Goal: Information Seeking & Learning: Learn about a topic

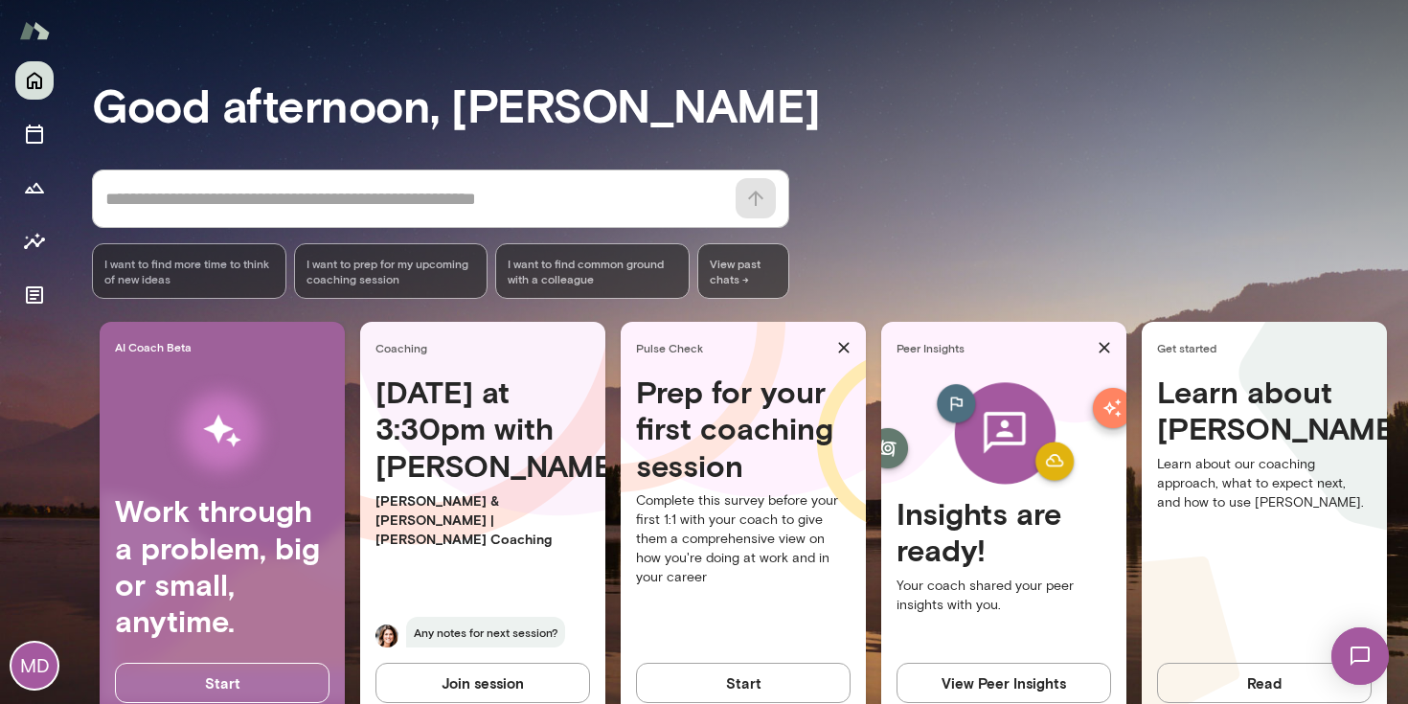
scroll to position [105, 0]
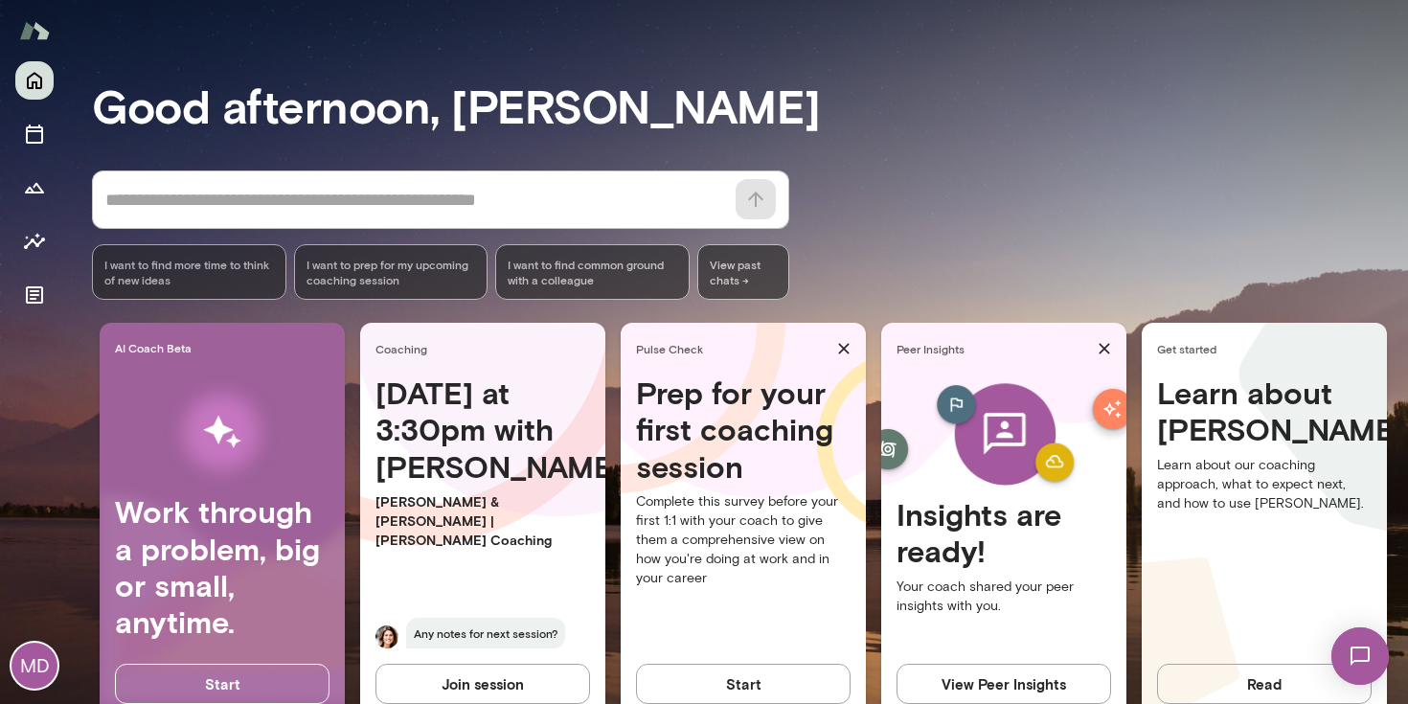
click at [1031, 676] on button "View Peer Insights" at bounding box center [1003, 684] width 215 height 40
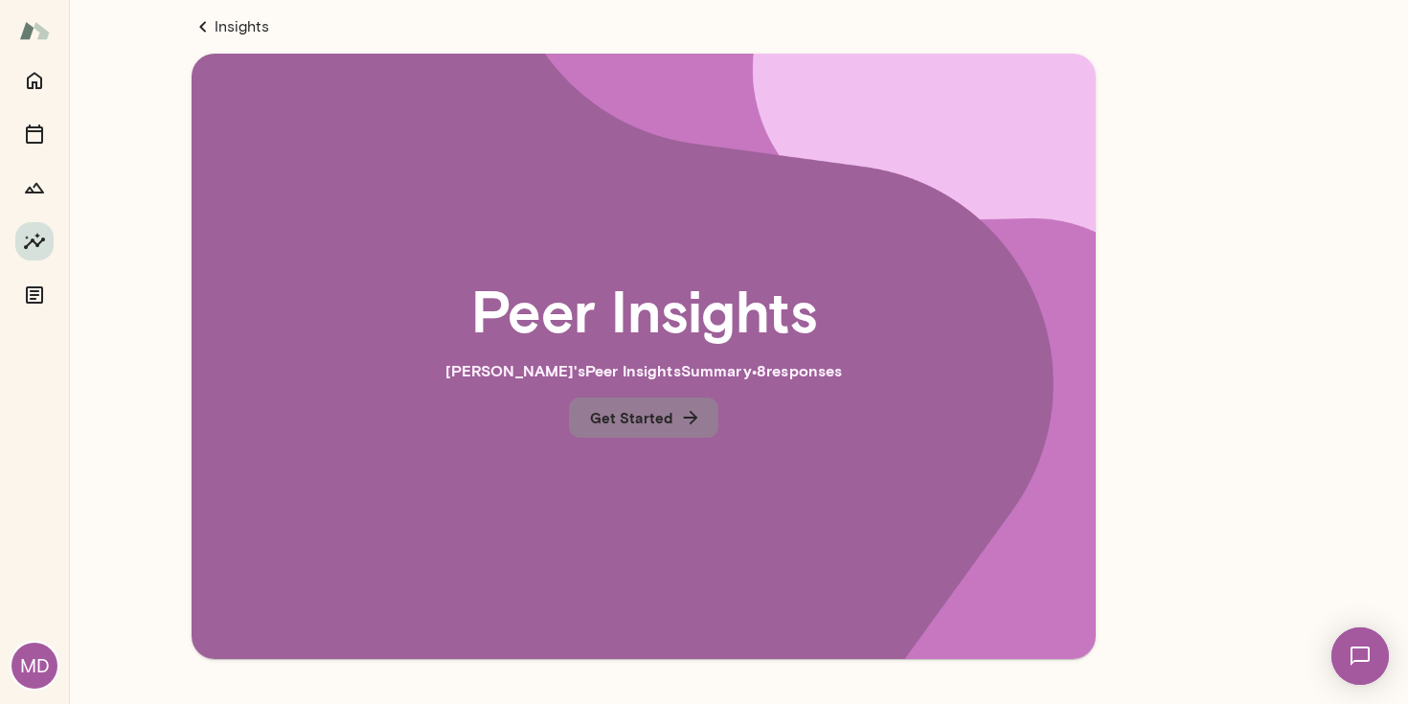
click at [706, 419] on button "Get Started" at bounding box center [643, 417] width 149 height 40
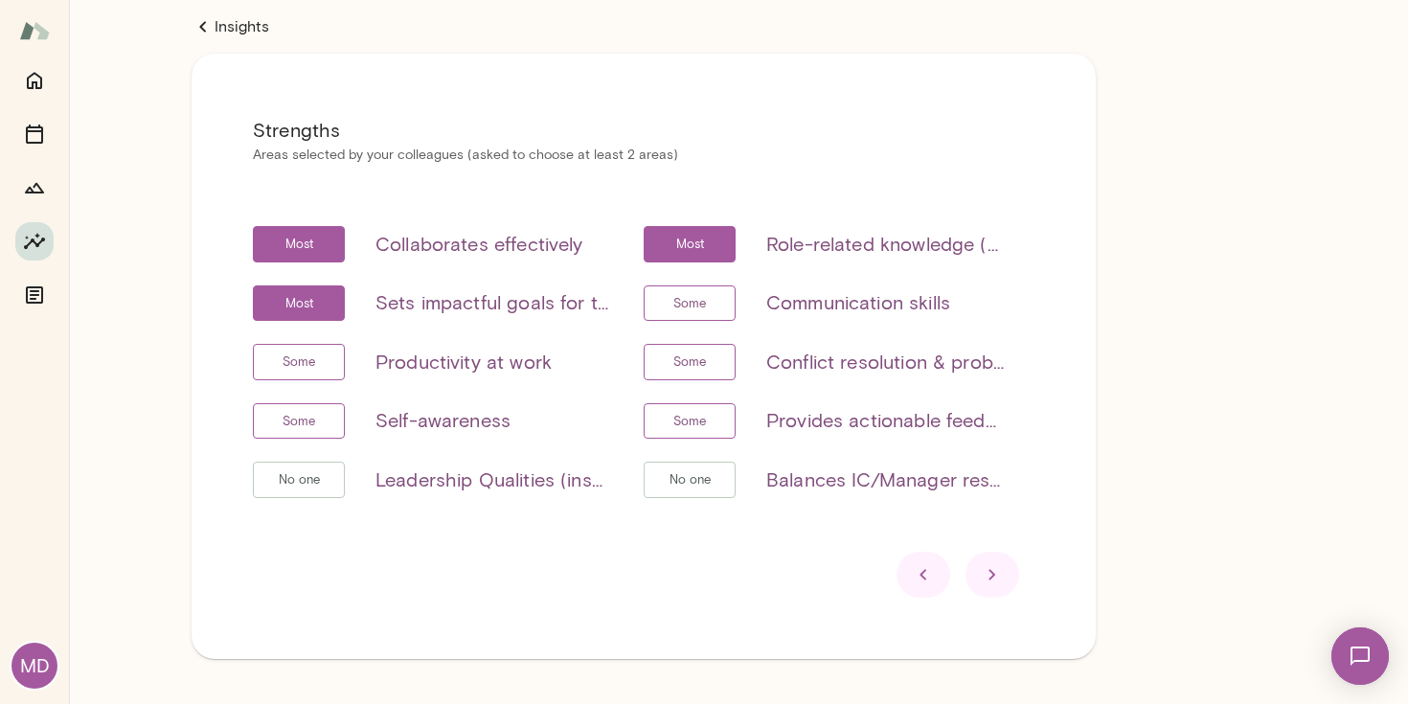
click at [992, 566] on icon at bounding box center [992, 574] width 23 height 23
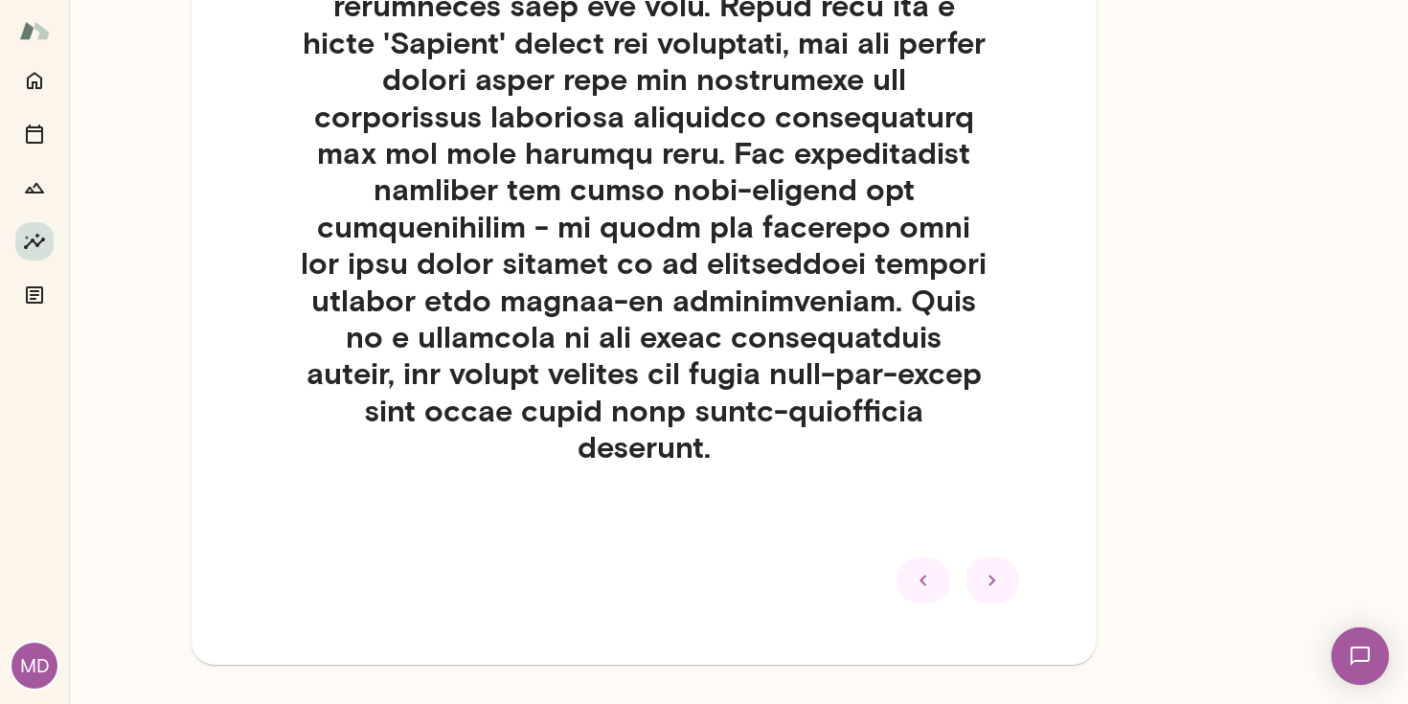
click at [984, 558] on div at bounding box center [992, 580] width 54 height 46
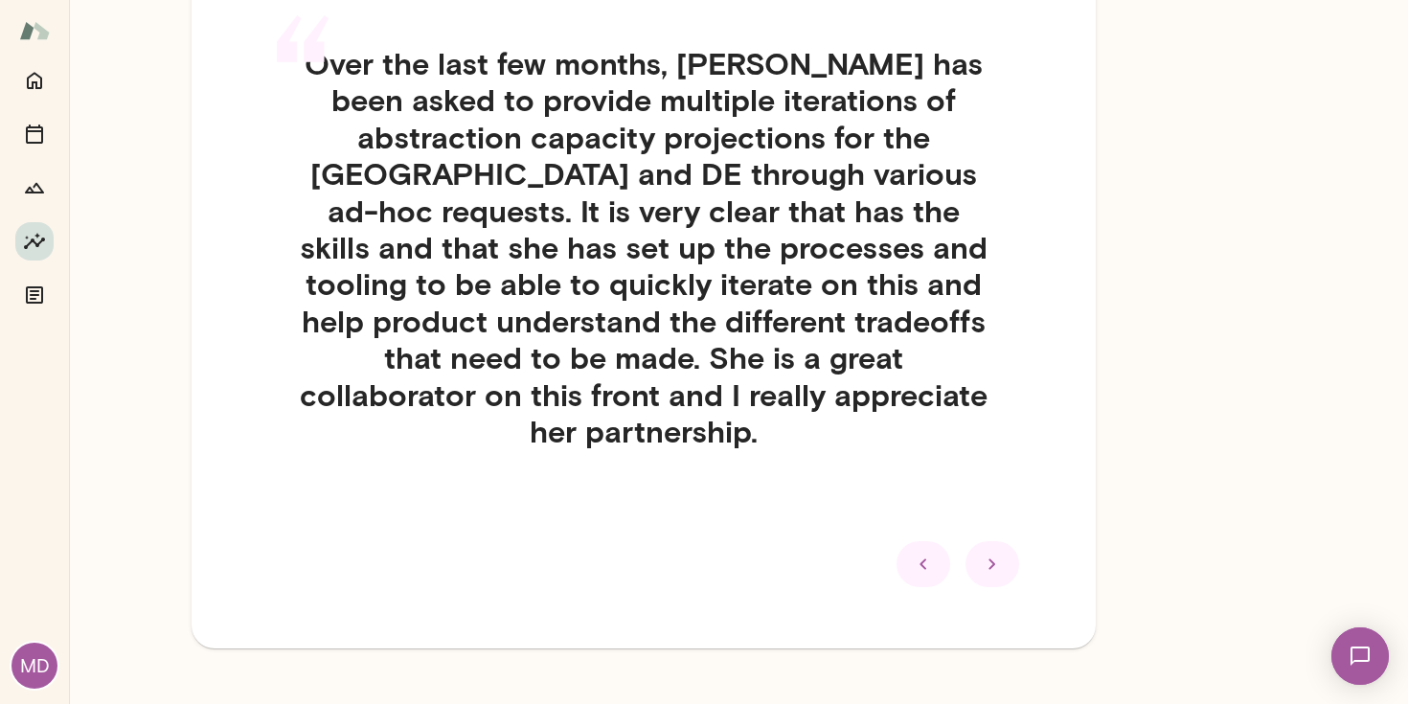
click at [993, 543] on div at bounding box center [992, 564] width 54 height 46
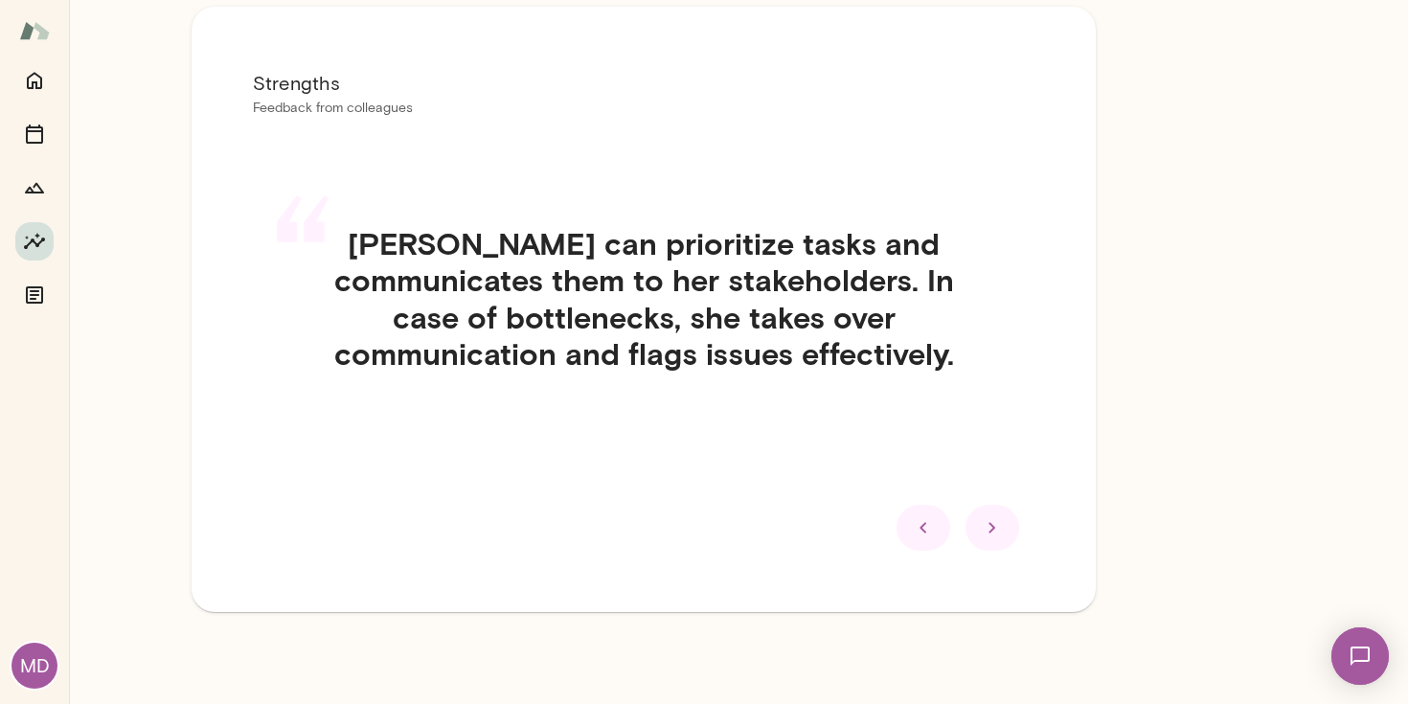
scroll to position [47, 0]
click at [993, 544] on div at bounding box center [992, 528] width 54 height 46
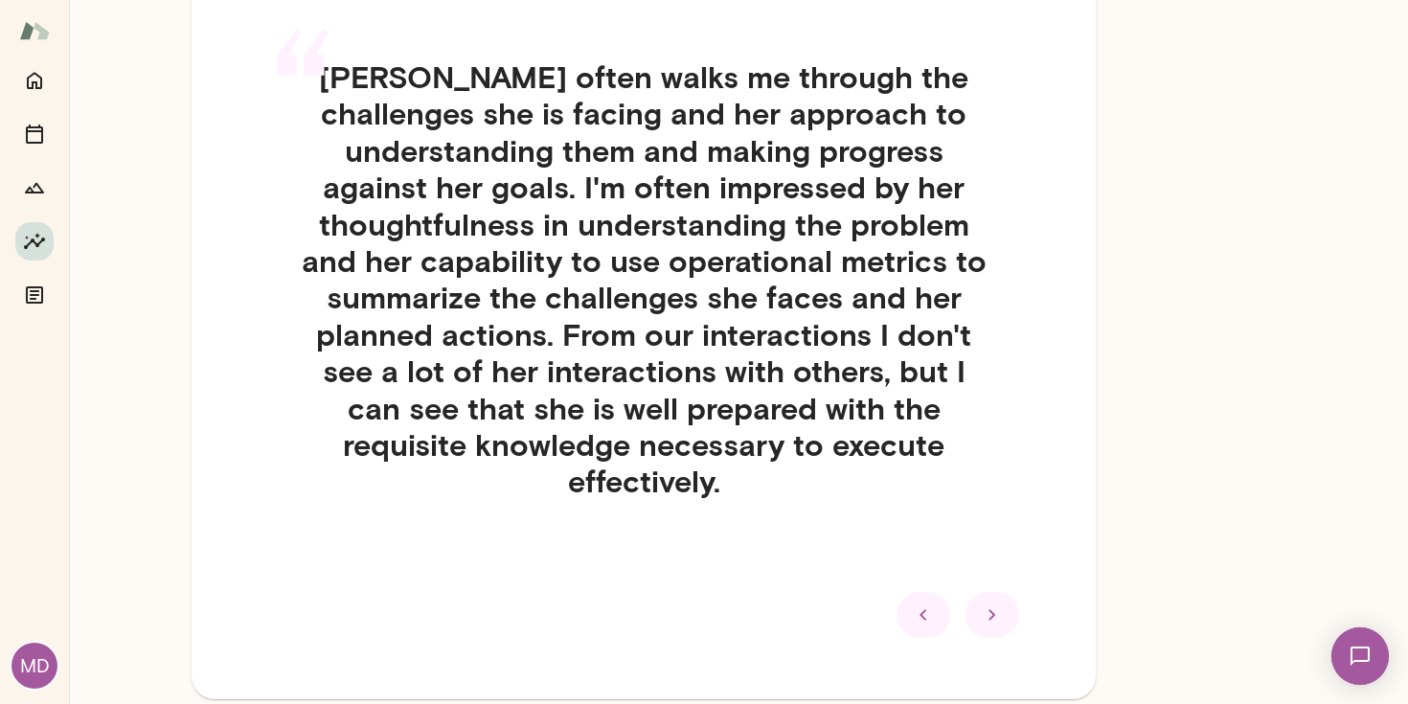
scroll to position [210, 0]
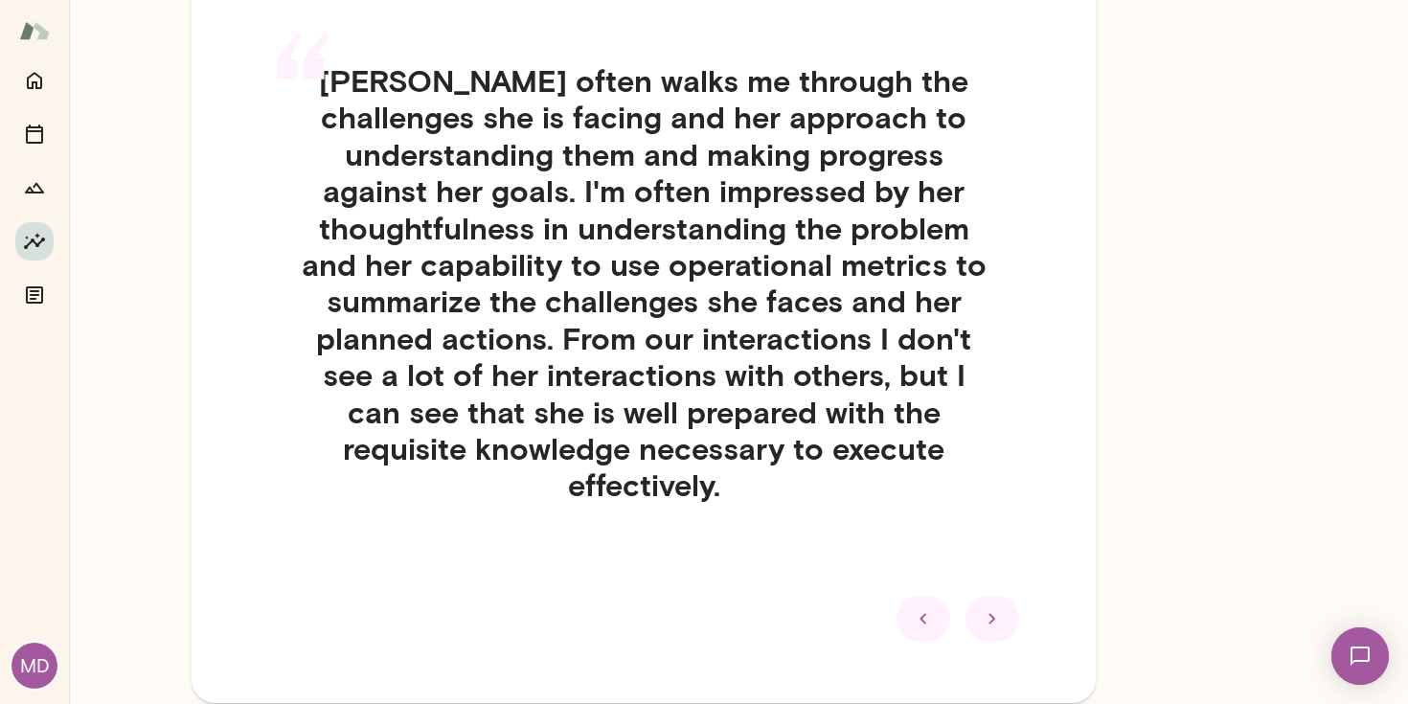
click at [995, 622] on icon at bounding box center [992, 618] width 23 height 23
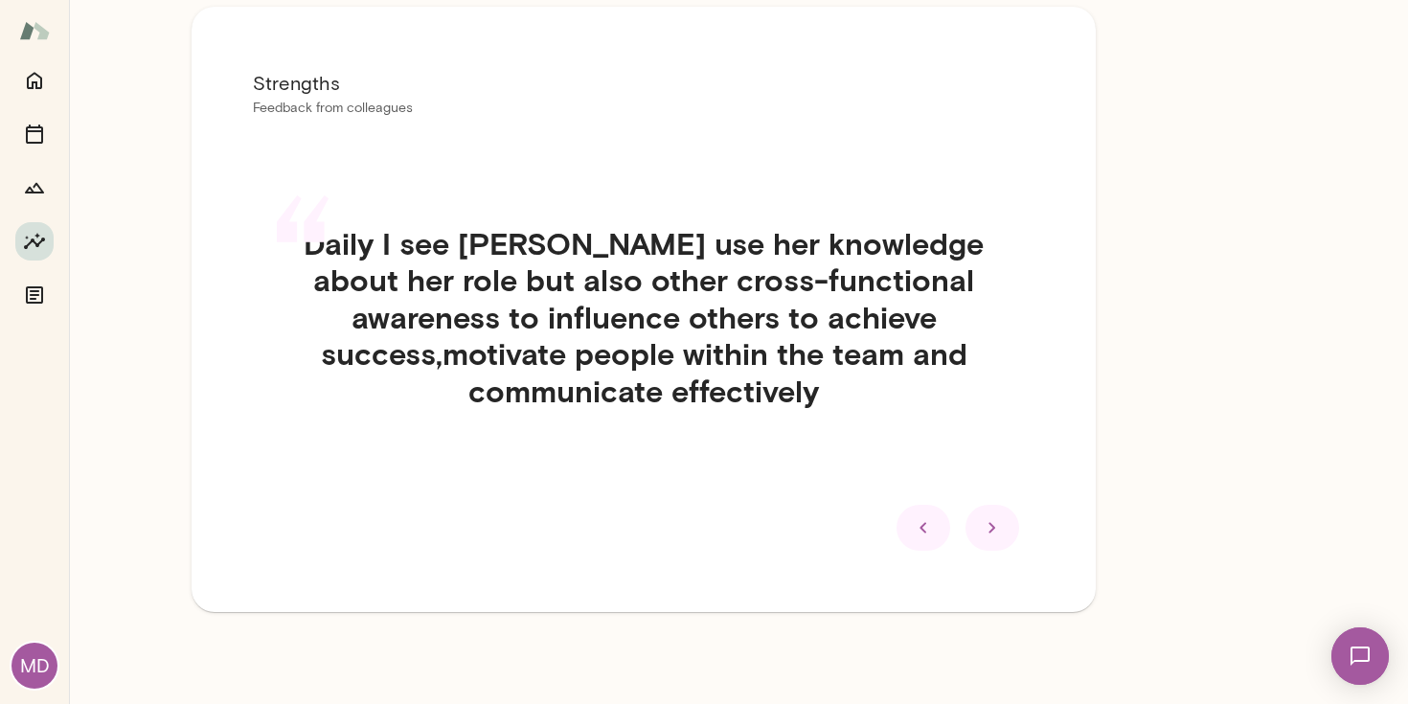
click at [999, 516] on icon at bounding box center [992, 527] width 23 height 23
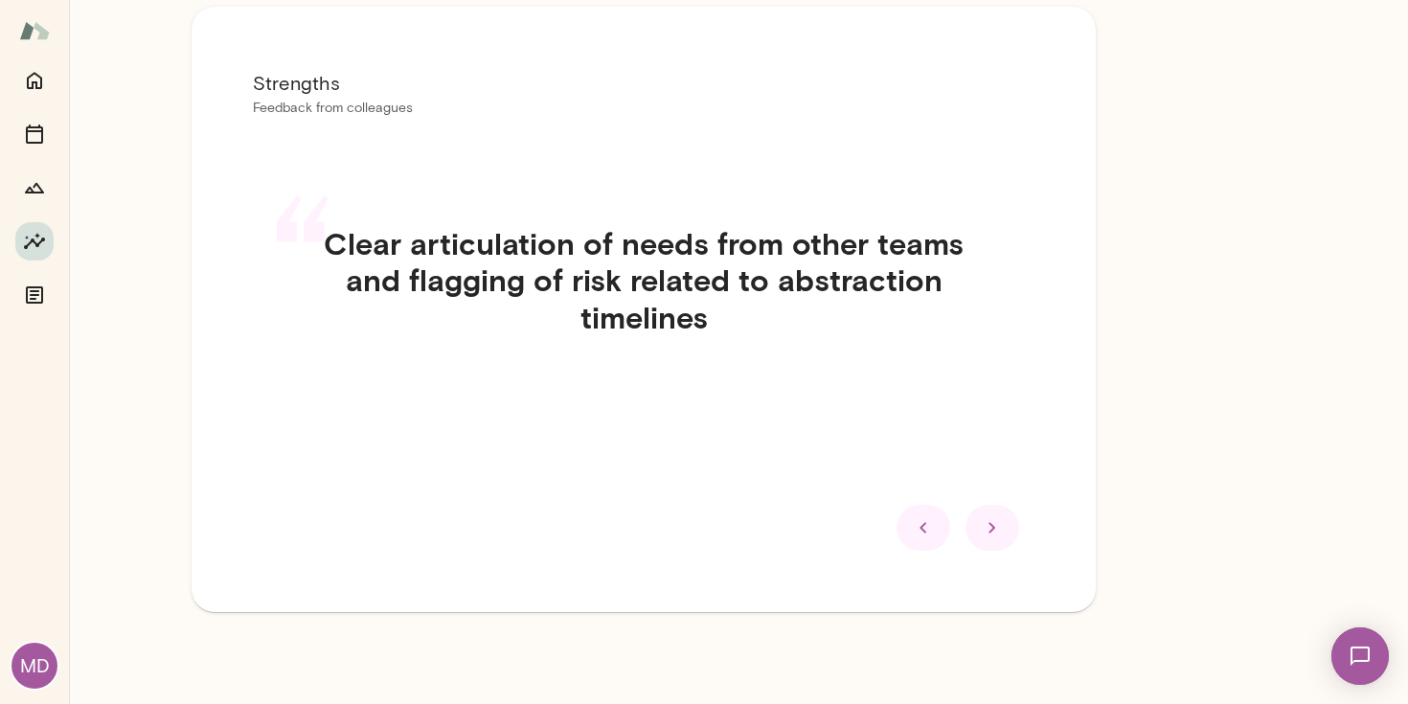
click at [999, 516] on icon at bounding box center [992, 527] width 23 height 23
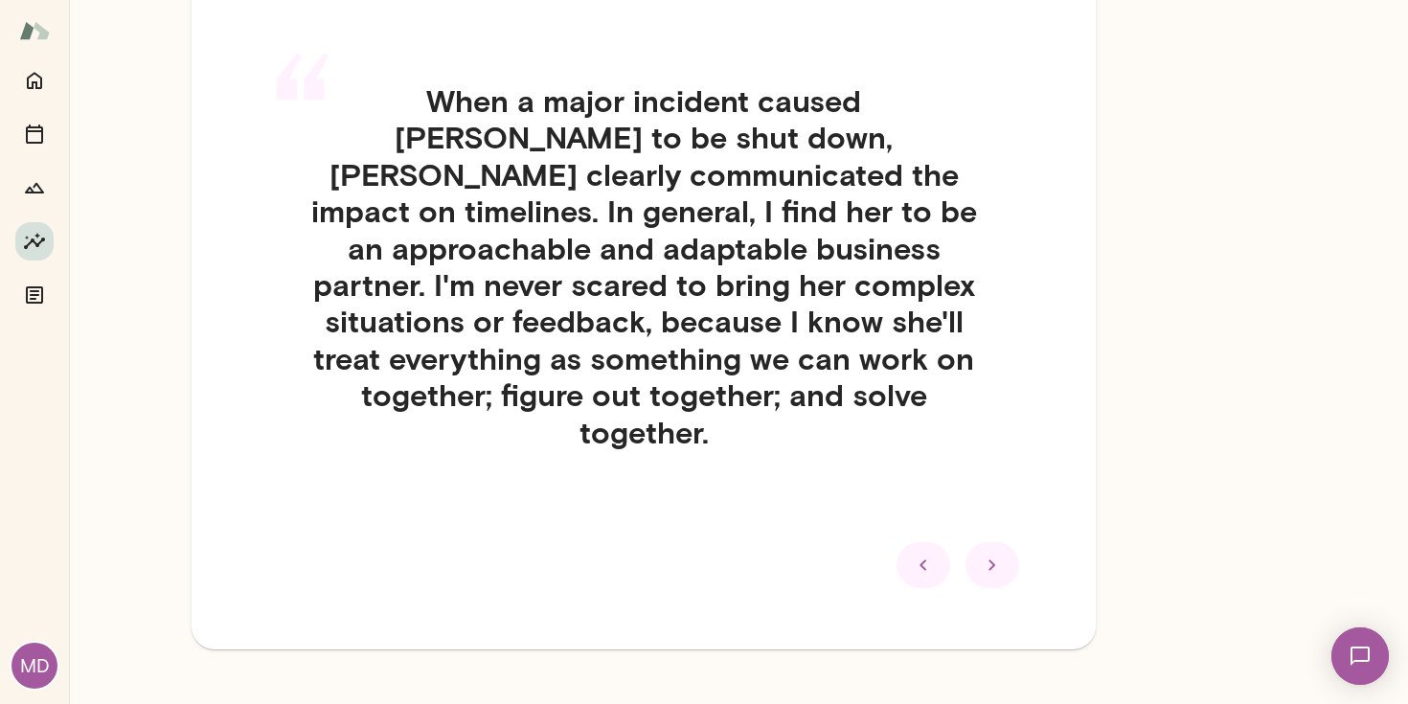
click at [1000, 554] on icon at bounding box center [992, 565] width 23 height 23
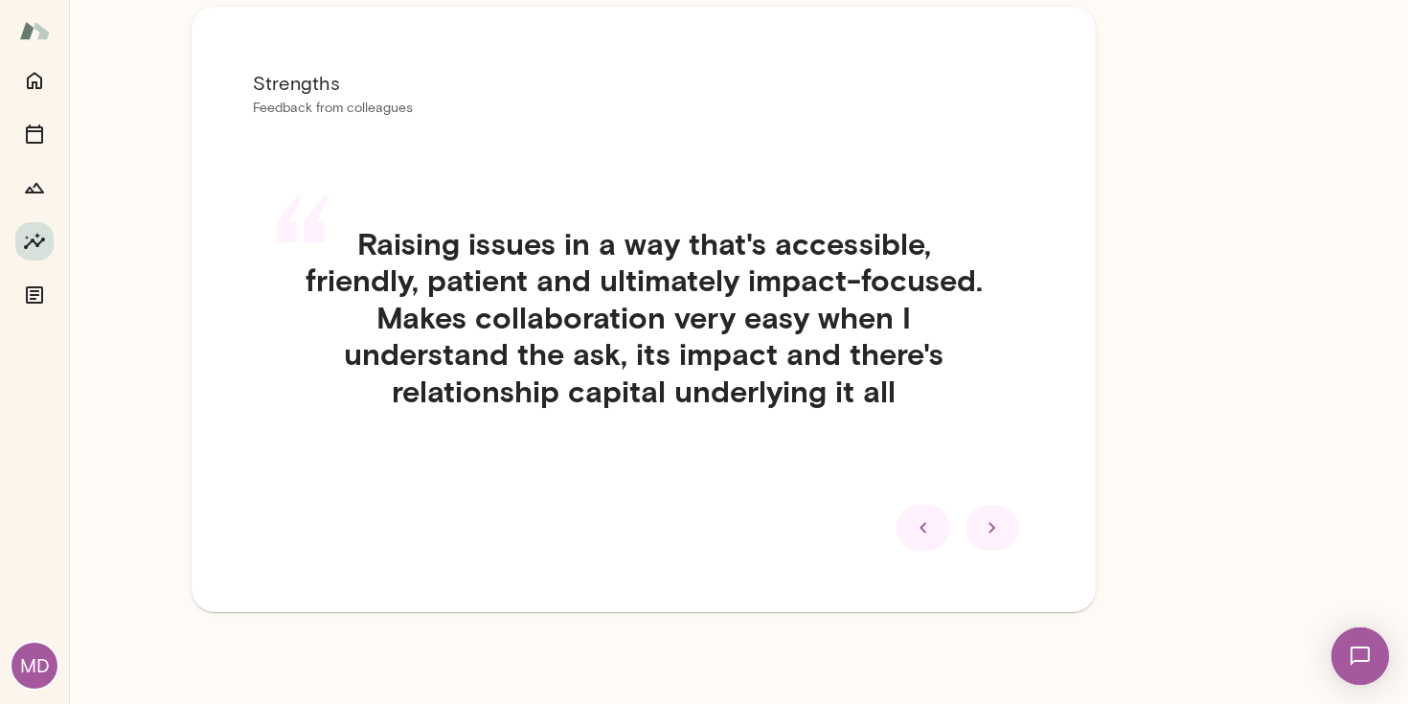
scroll to position [47, 0]
click at [1000, 516] on icon at bounding box center [992, 527] width 23 height 23
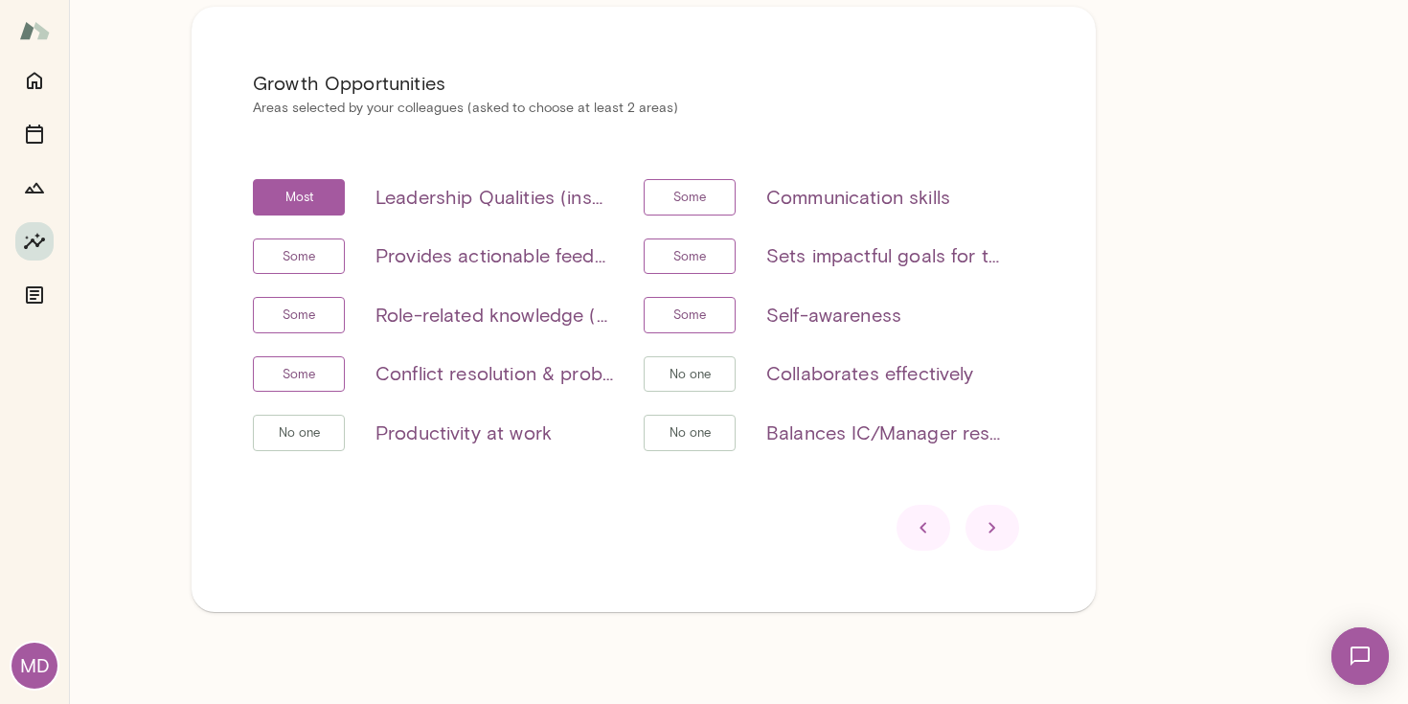
click at [1000, 516] on icon at bounding box center [992, 527] width 23 height 23
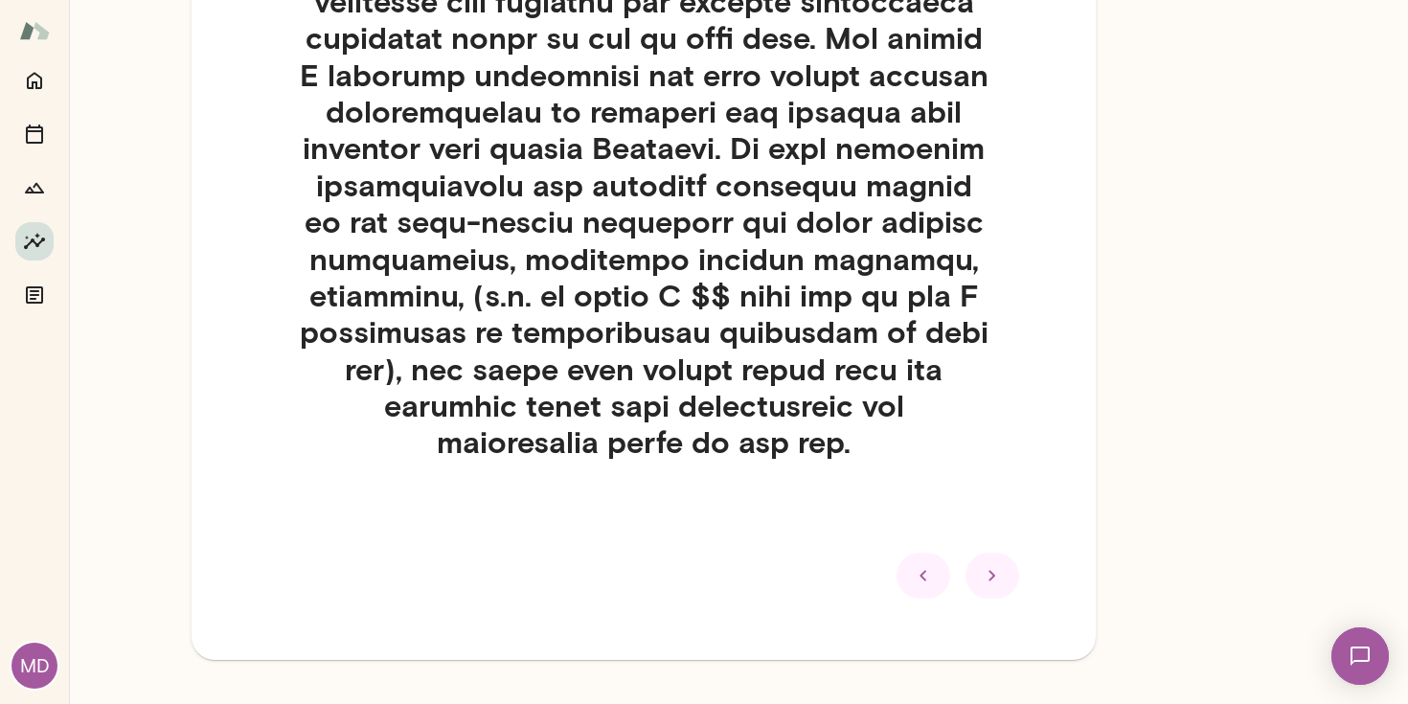
scroll to position [1210, 0]
click at [993, 563] on icon at bounding box center [992, 574] width 23 height 23
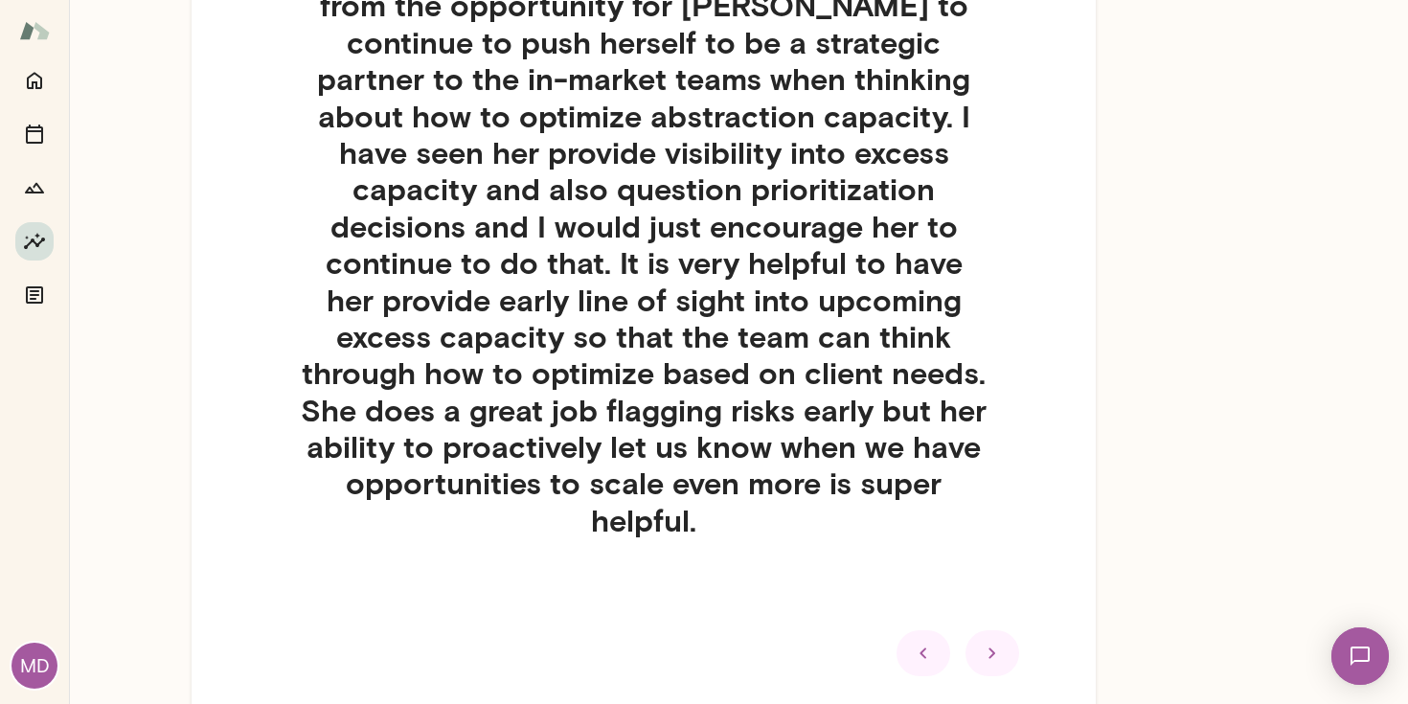
scroll to position [328, 0]
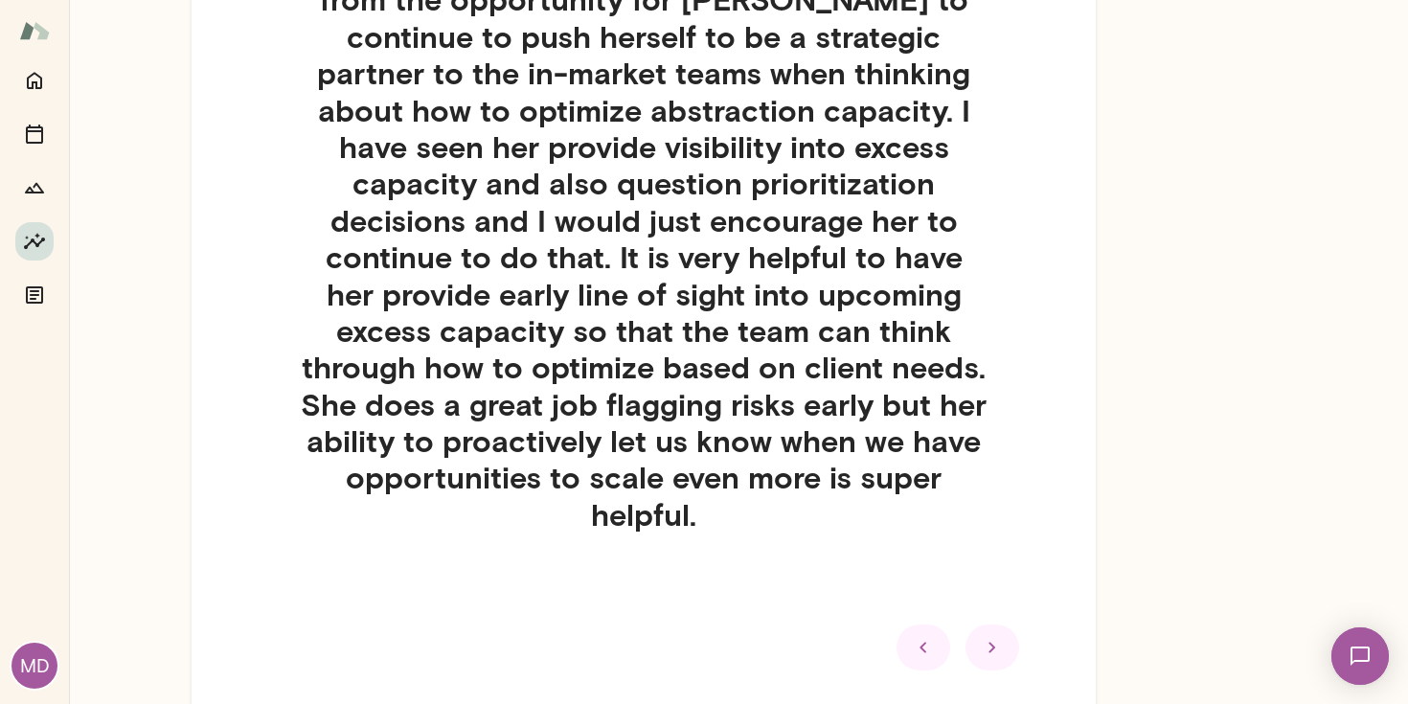
click at [1000, 636] on icon at bounding box center [992, 647] width 23 height 23
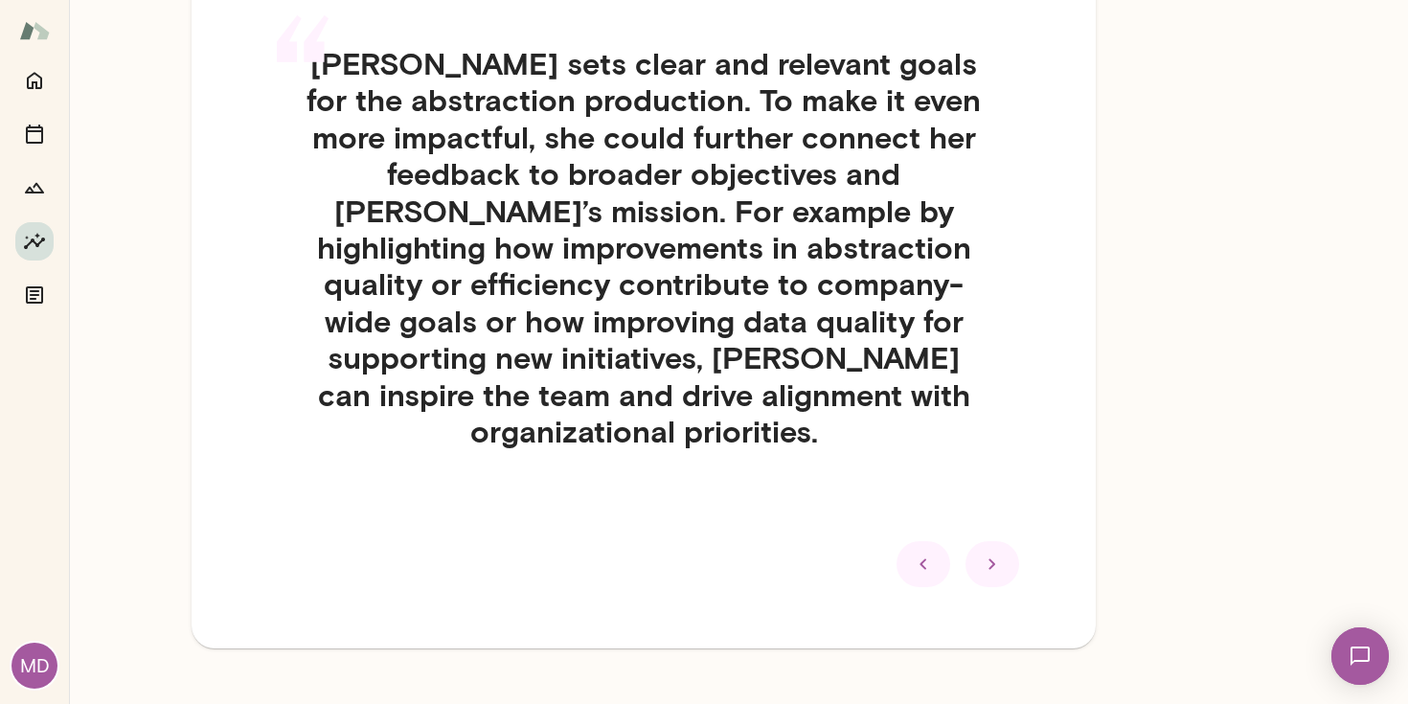
click at [1003, 553] on icon at bounding box center [992, 564] width 23 height 23
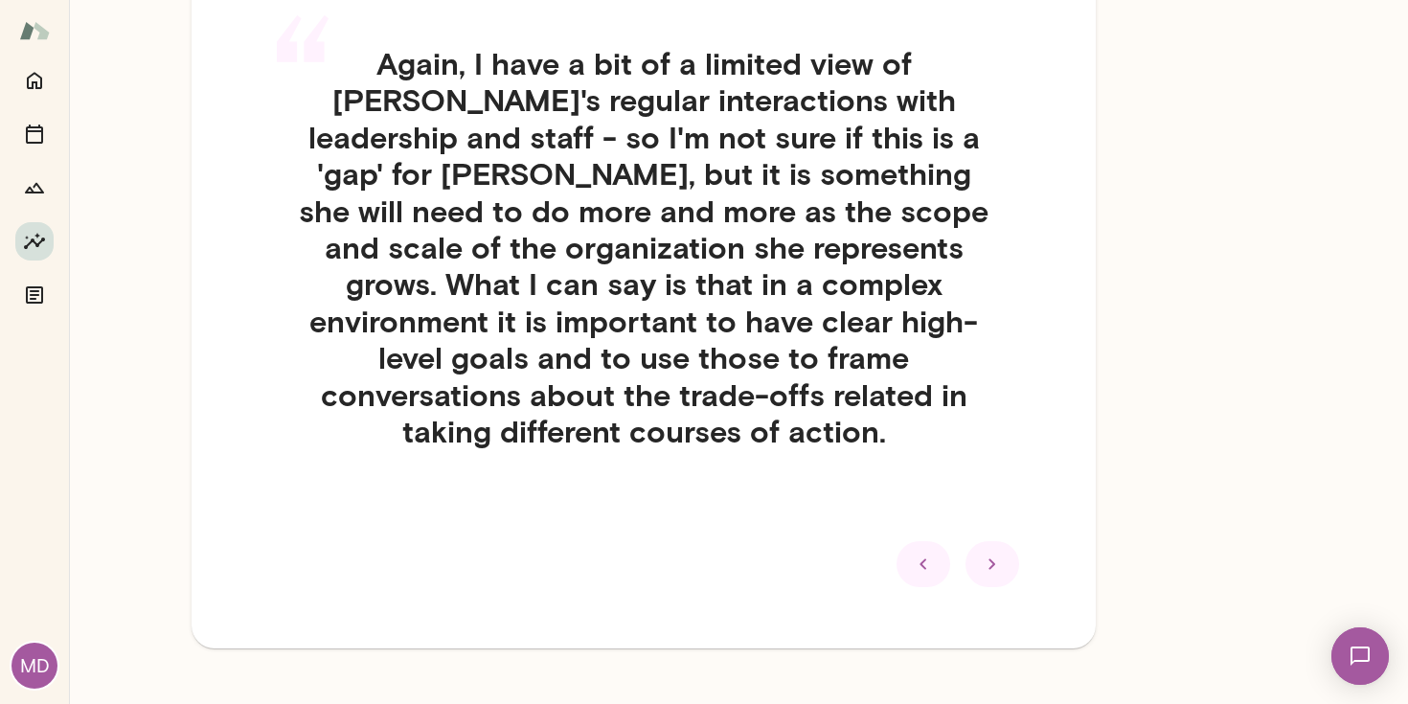
click at [1004, 541] on div at bounding box center [992, 564] width 54 height 46
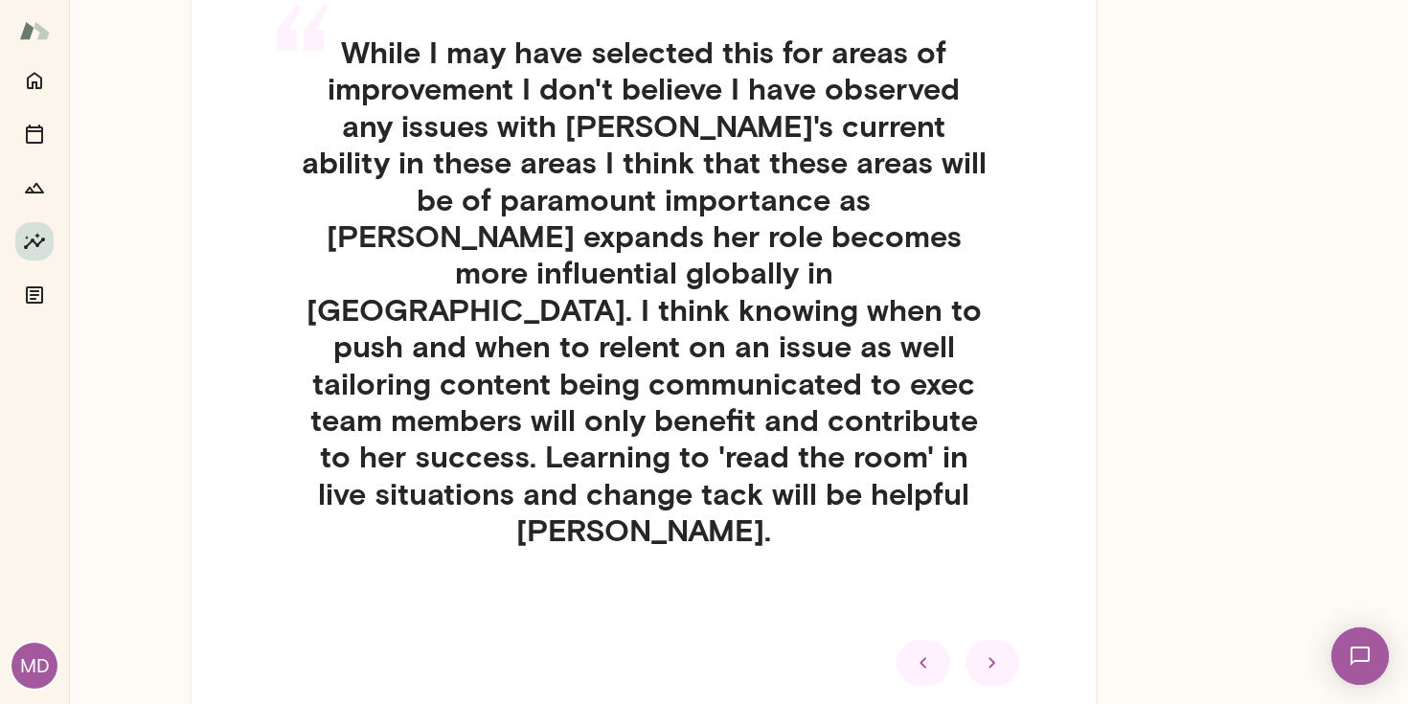
scroll to position [240, 0]
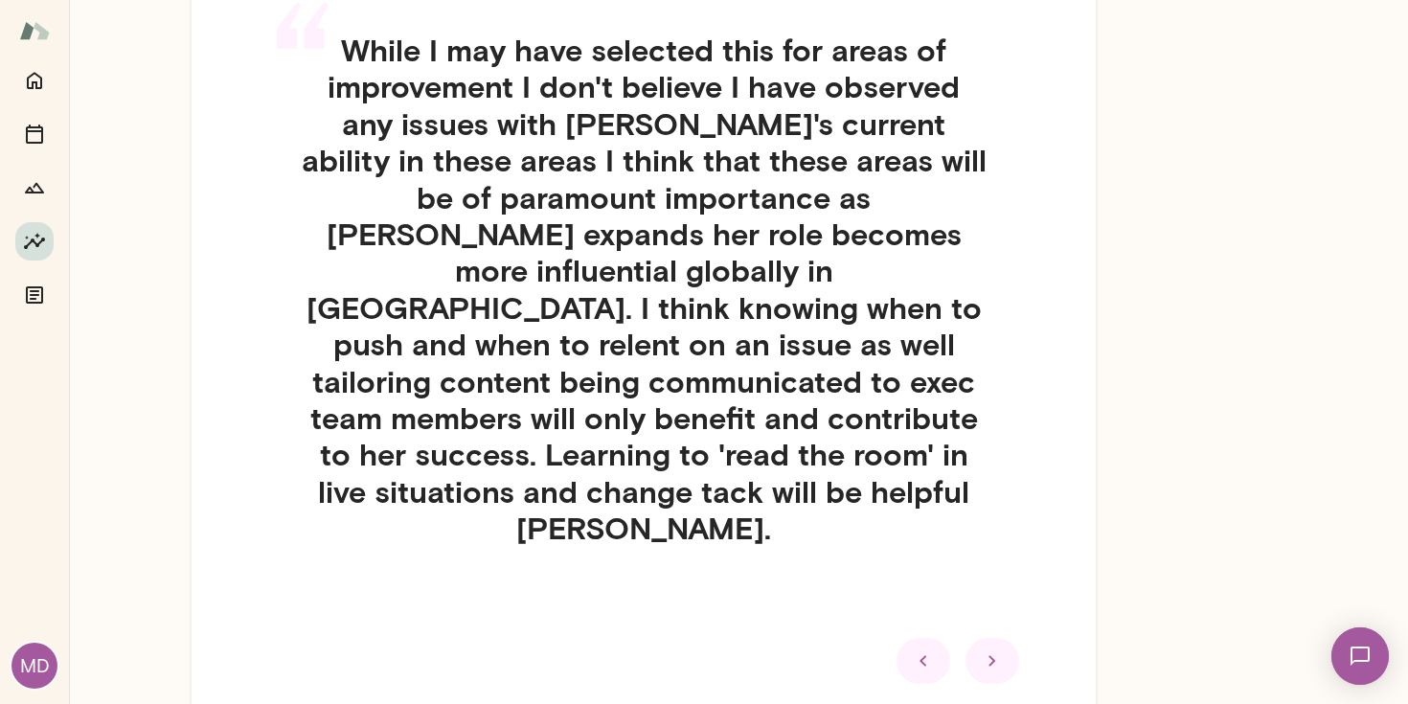
click at [995, 649] on icon at bounding box center [992, 660] width 23 height 23
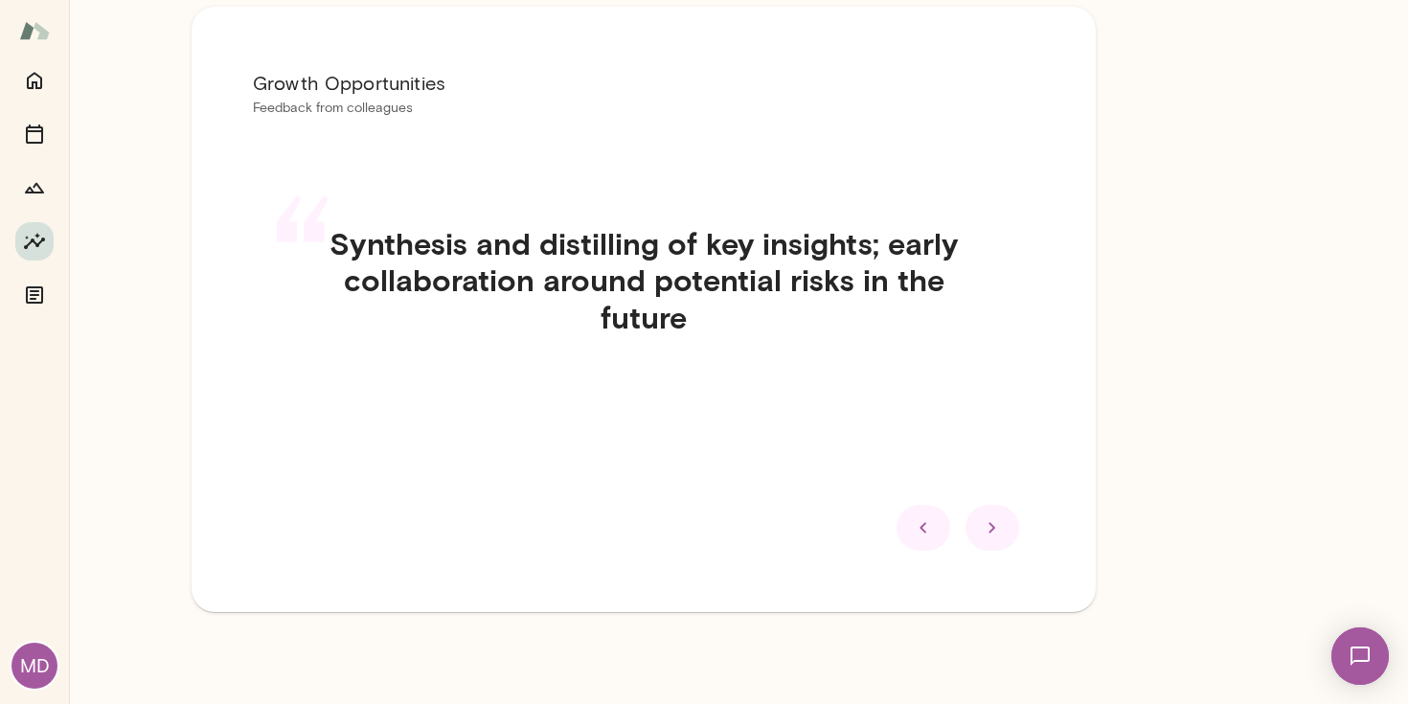
click at [1004, 541] on div at bounding box center [992, 528] width 54 height 46
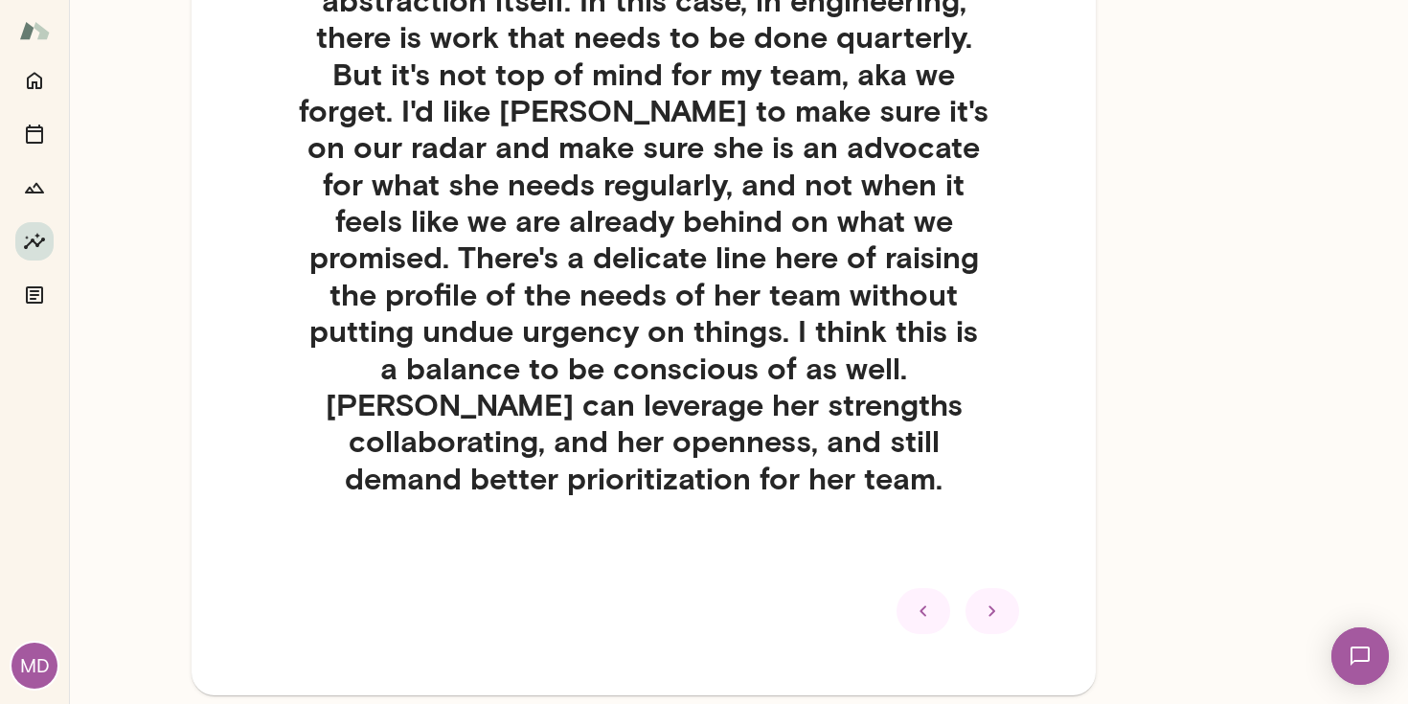
scroll to position [547, 0]
click at [977, 589] on div at bounding box center [992, 612] width 54 height 46
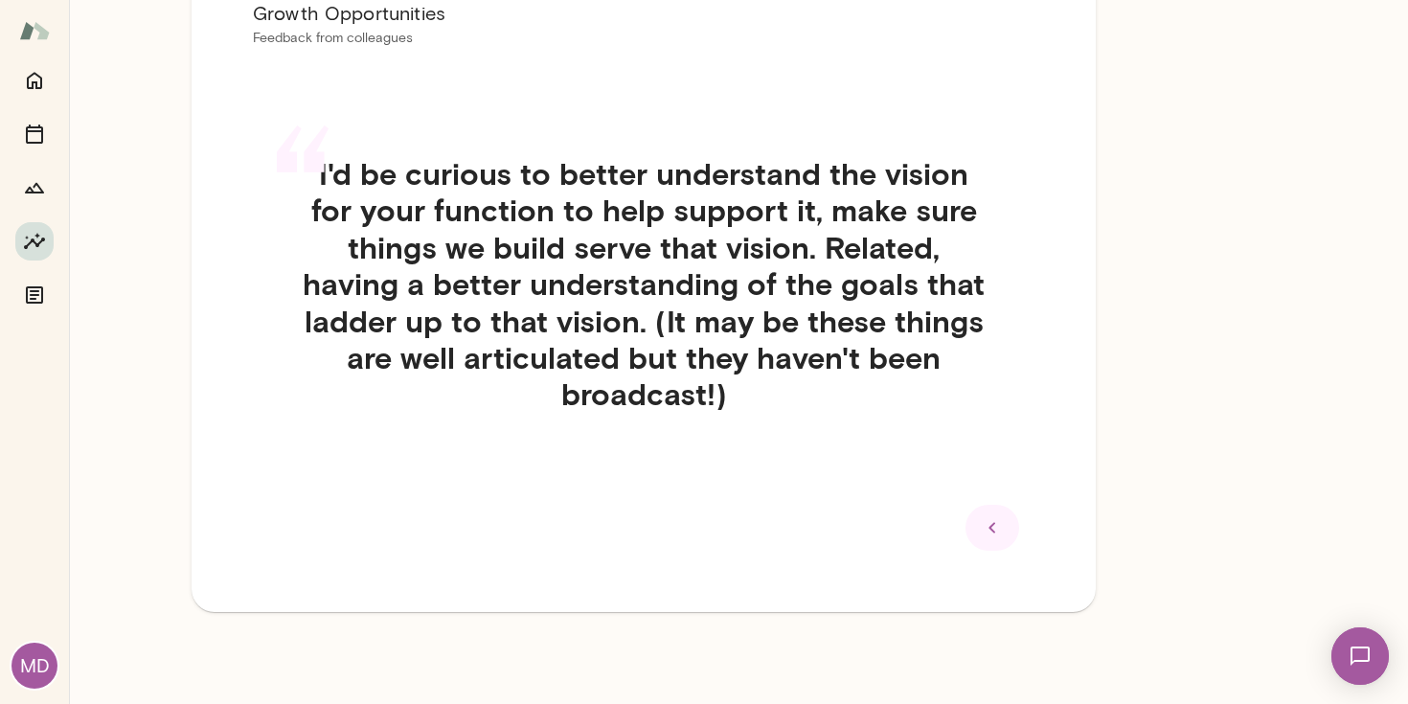
click at [1013, 531] on div at bounding box center [992, 528] width 54 height 46
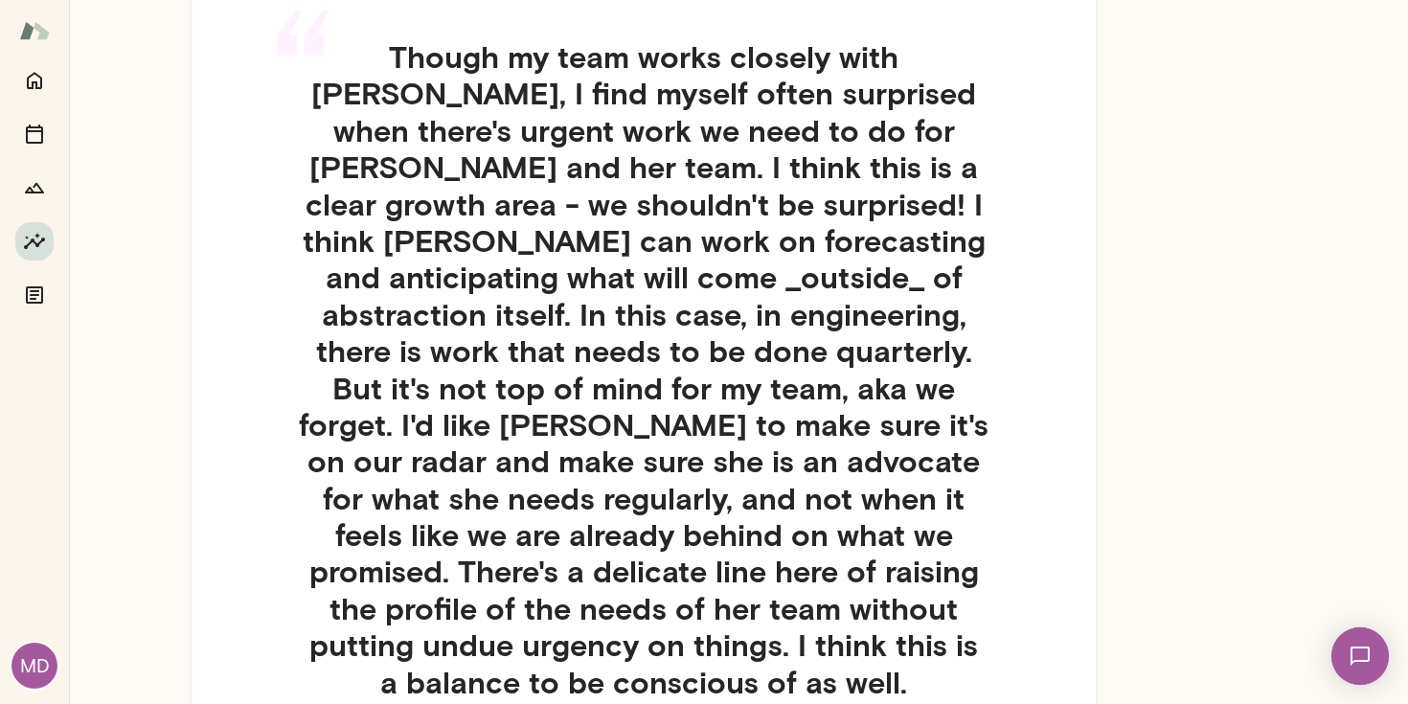
scroll to position [0, 0]
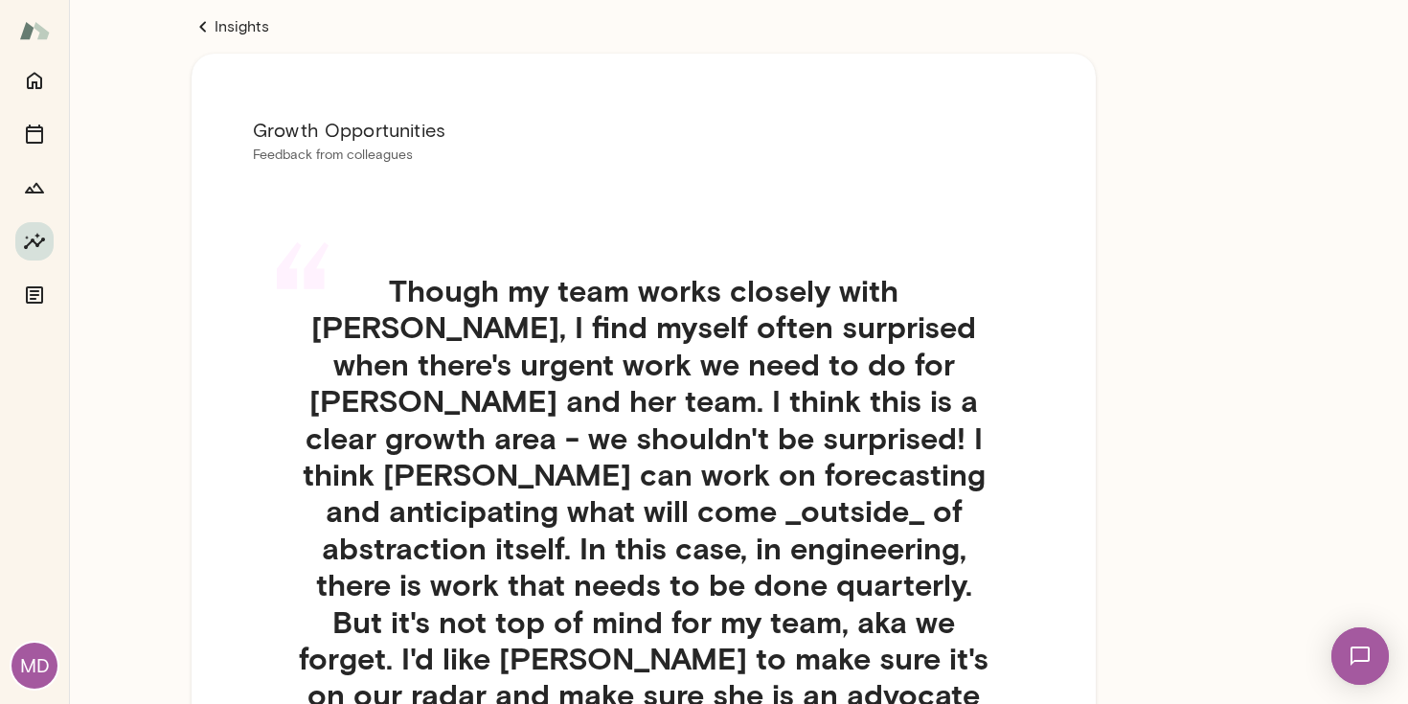
click at [220, 33] on link "Insights" at bounding box center [644, 26] width 904 height 23
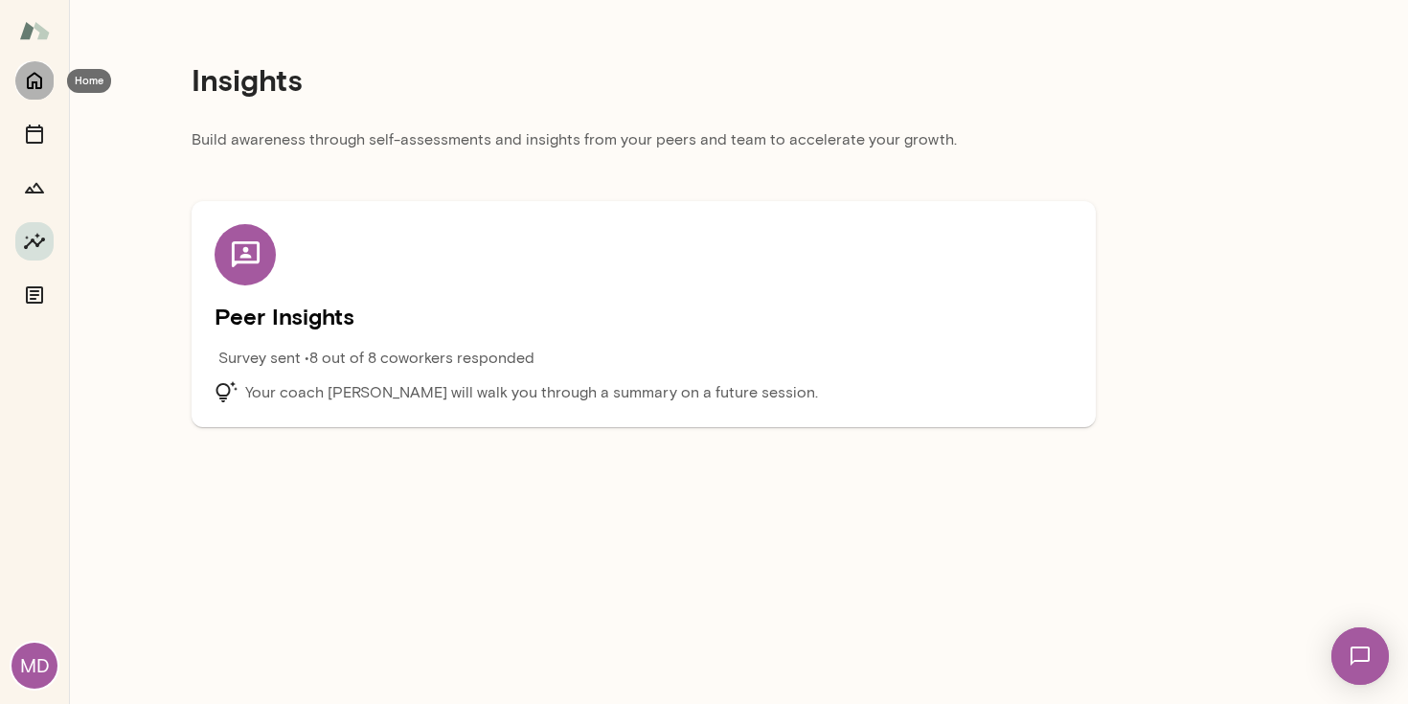
click at [34, 87] on icon "Home" at bounding box center [34, 80] width 23 height 23
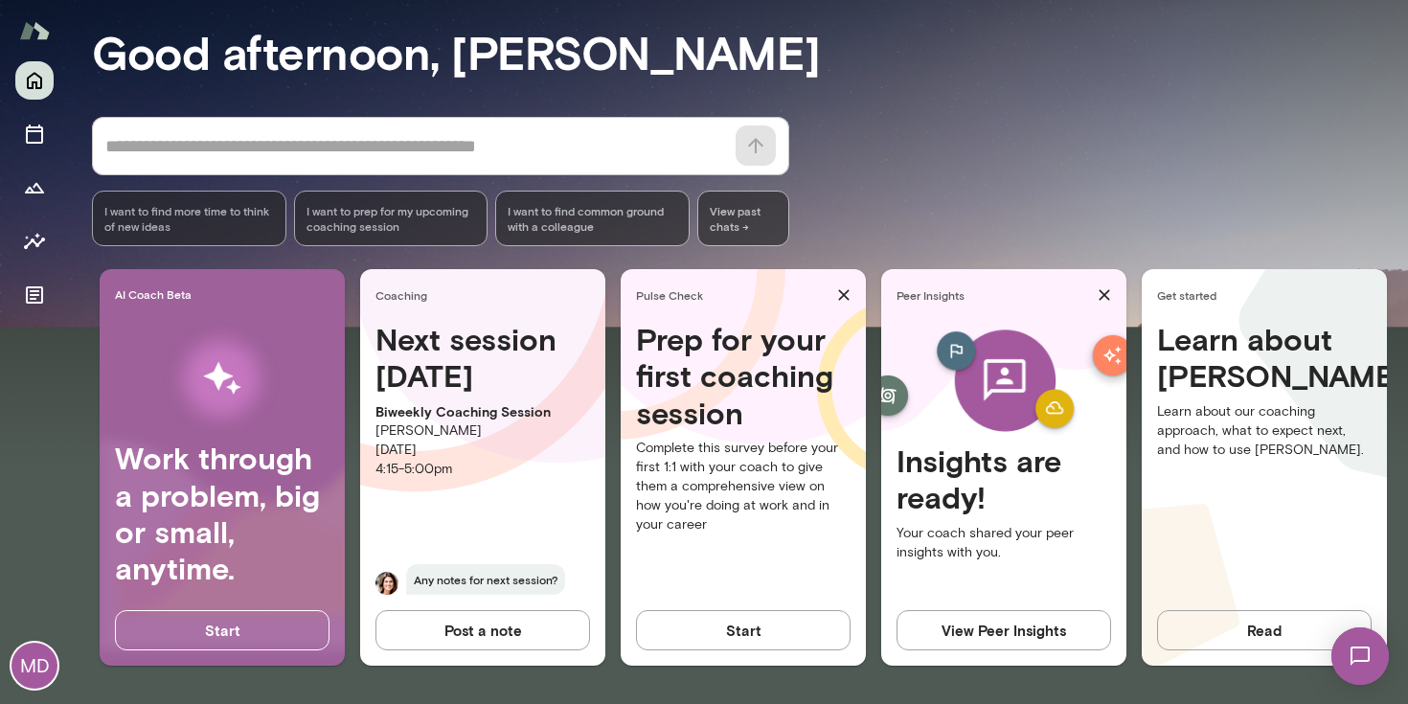
scroll to position [173, 0]
